Goal: Information Seeking & Learning: Learn about a topic

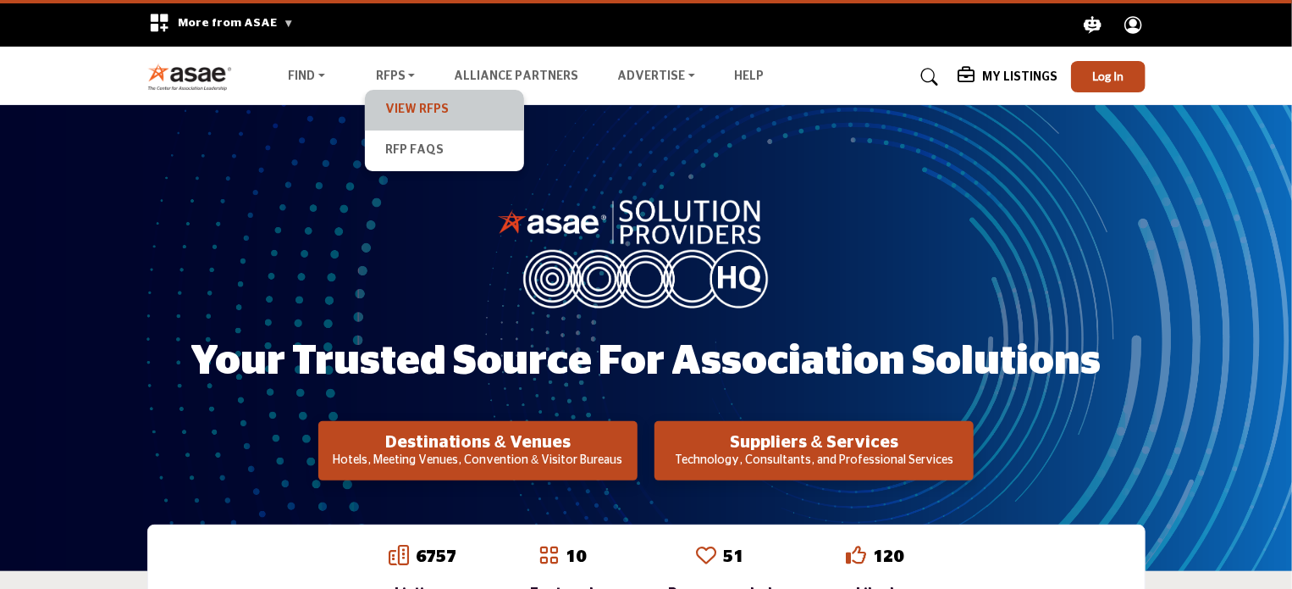
click at [406, 108] on link "View RFPs" at bounding box center [444, 110] width 142 height 24
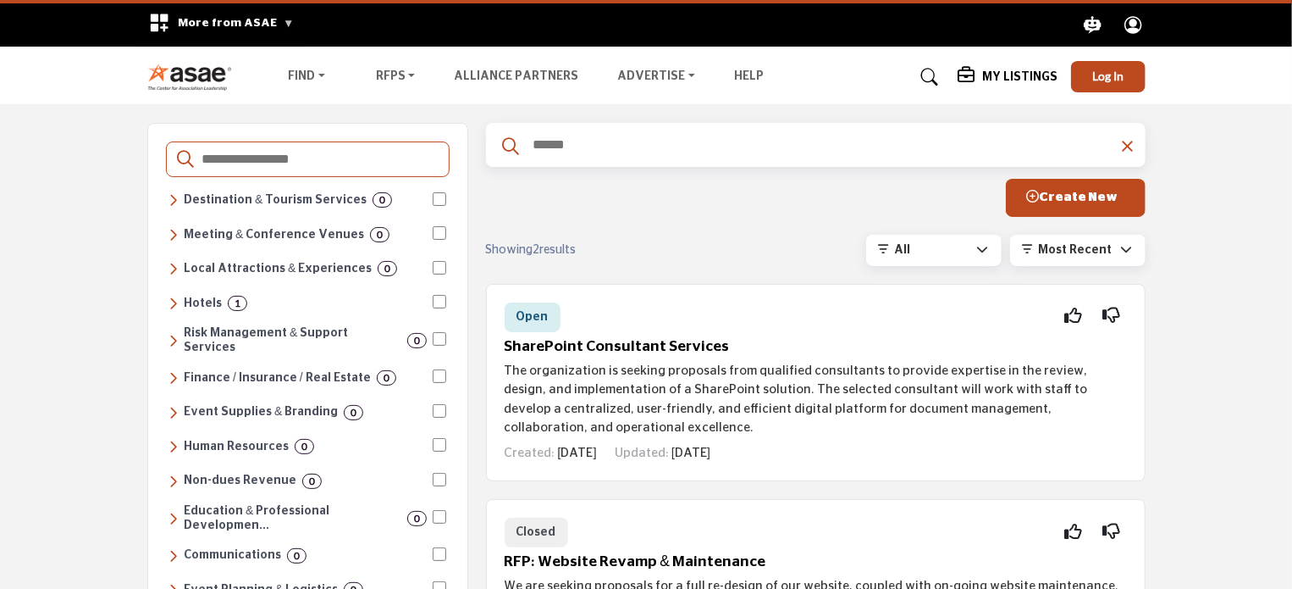
scroll to position [254, 0]
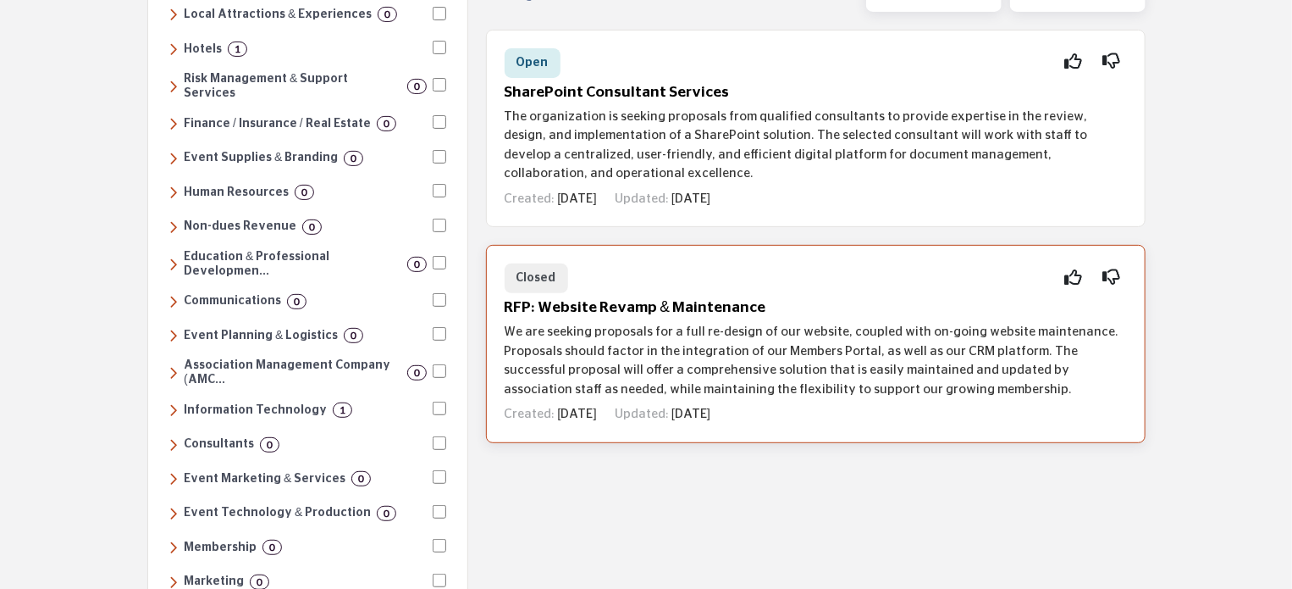
click at [629, 309] on h5 "RFP: Website Revamp & Maintenance" at bounding box center [816, 308] width 622 height 18
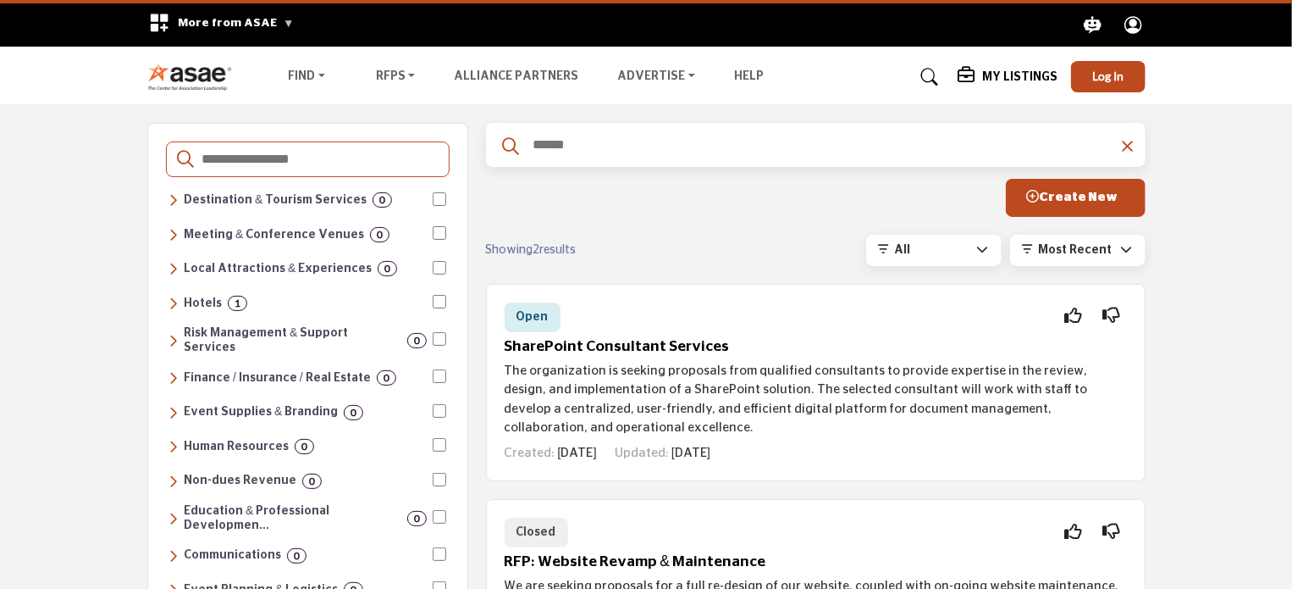
click at [215, 70] on img at bounding box center [194, 77] width 94 height 28
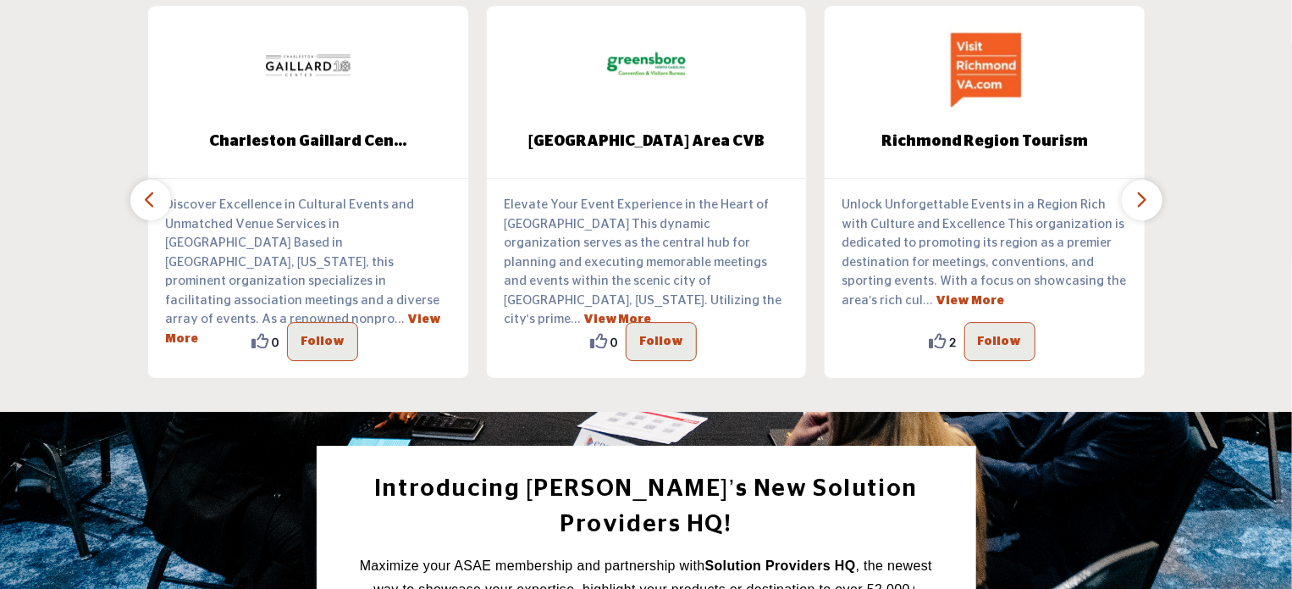
scroll to position [2879, 0]
